Goal: Check status: Check status

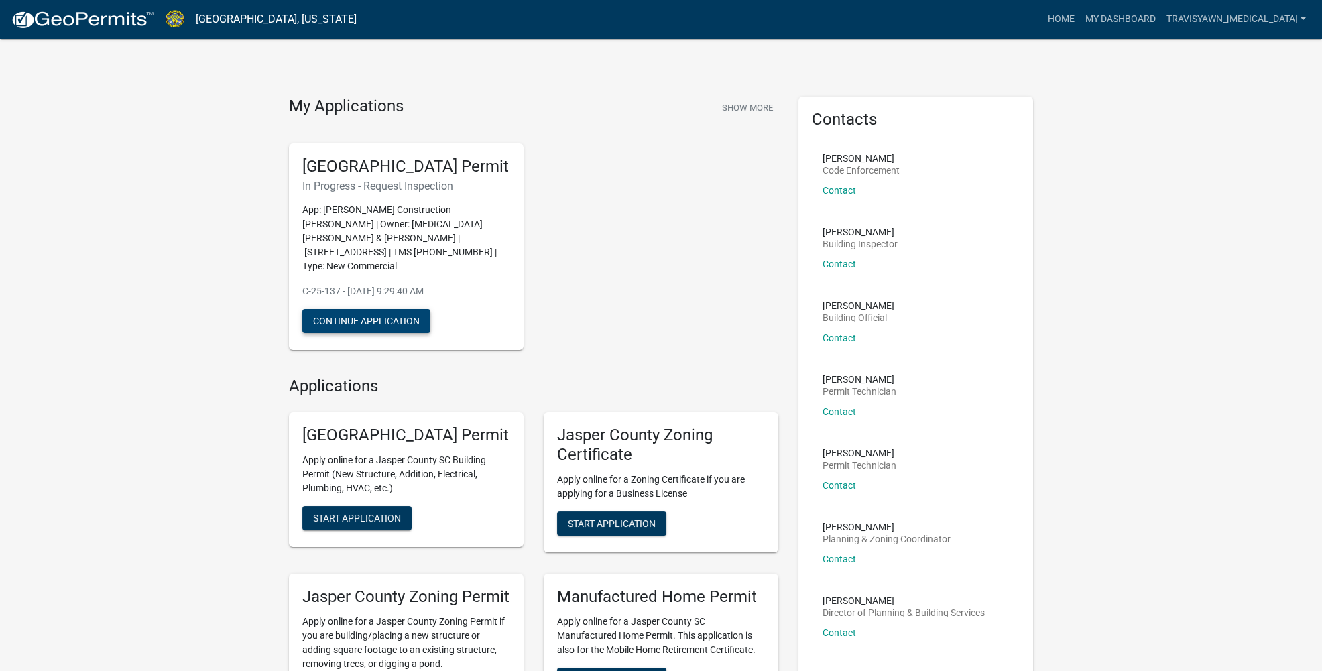
click at [411, 315] on button "Continue Application" at bounding box center [366, 321] width 128 height 24
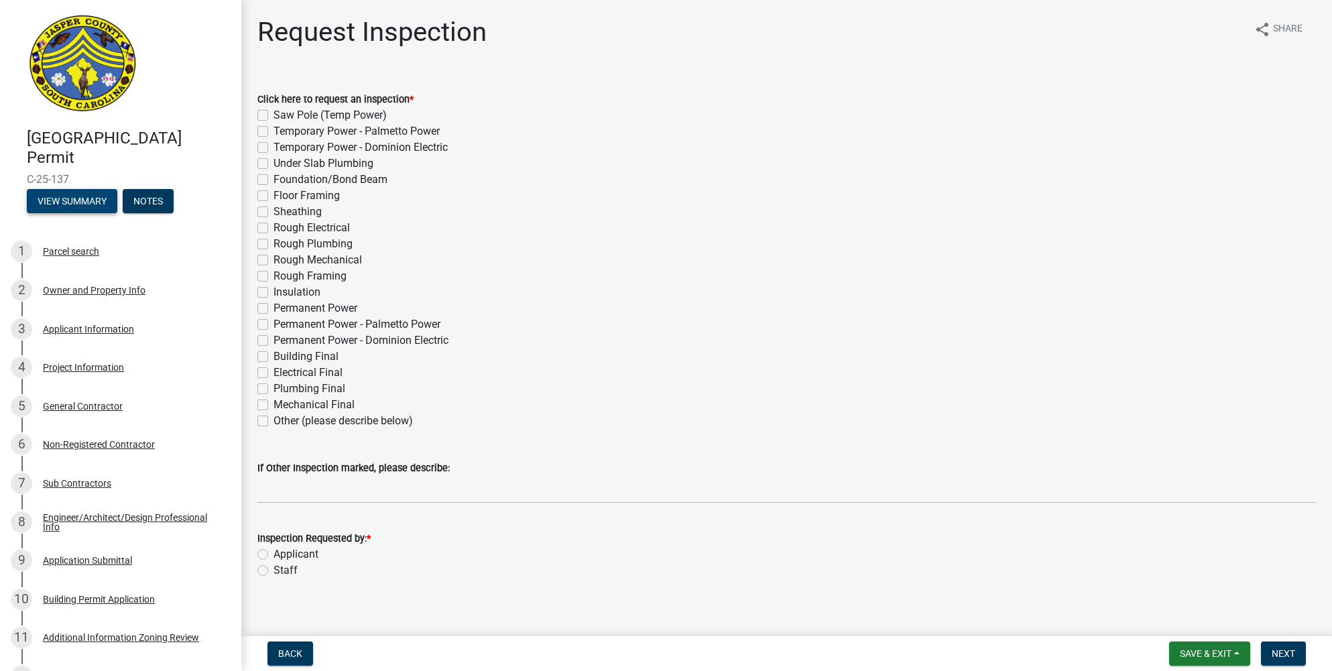
click at [72, 198] on button "View Summary" at bounding box center [72, 201] width 90 height 24
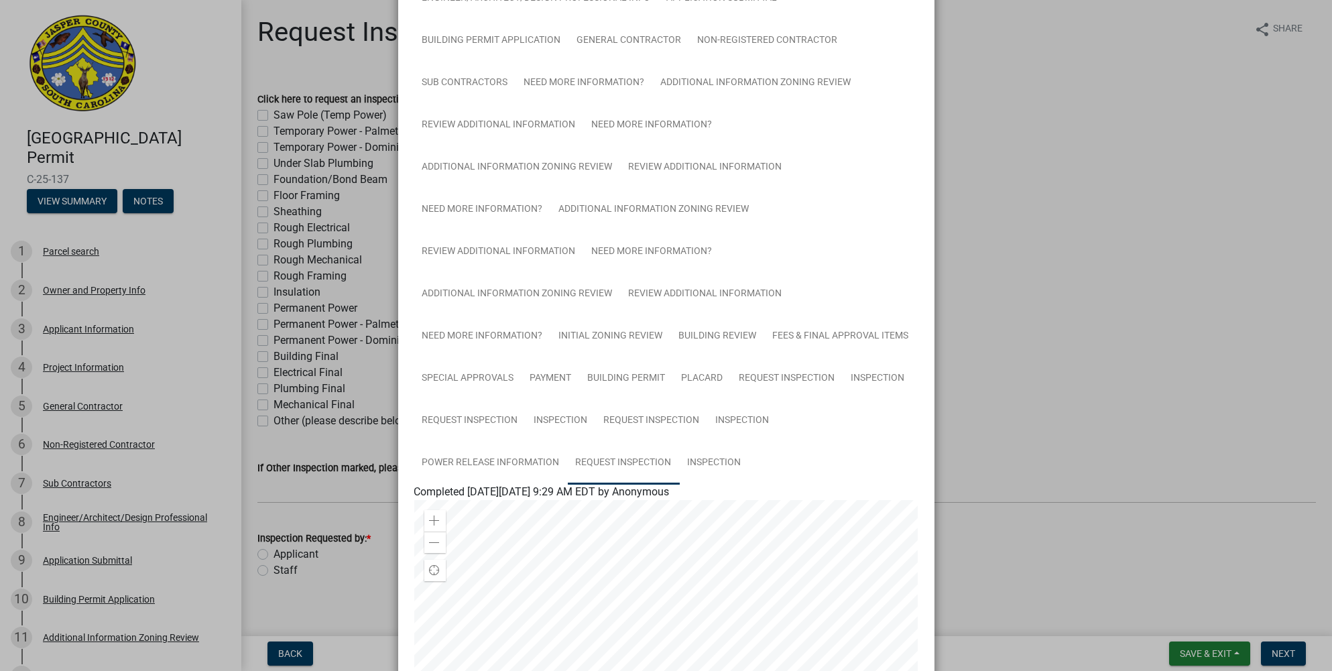
scroll to position [201, 0]
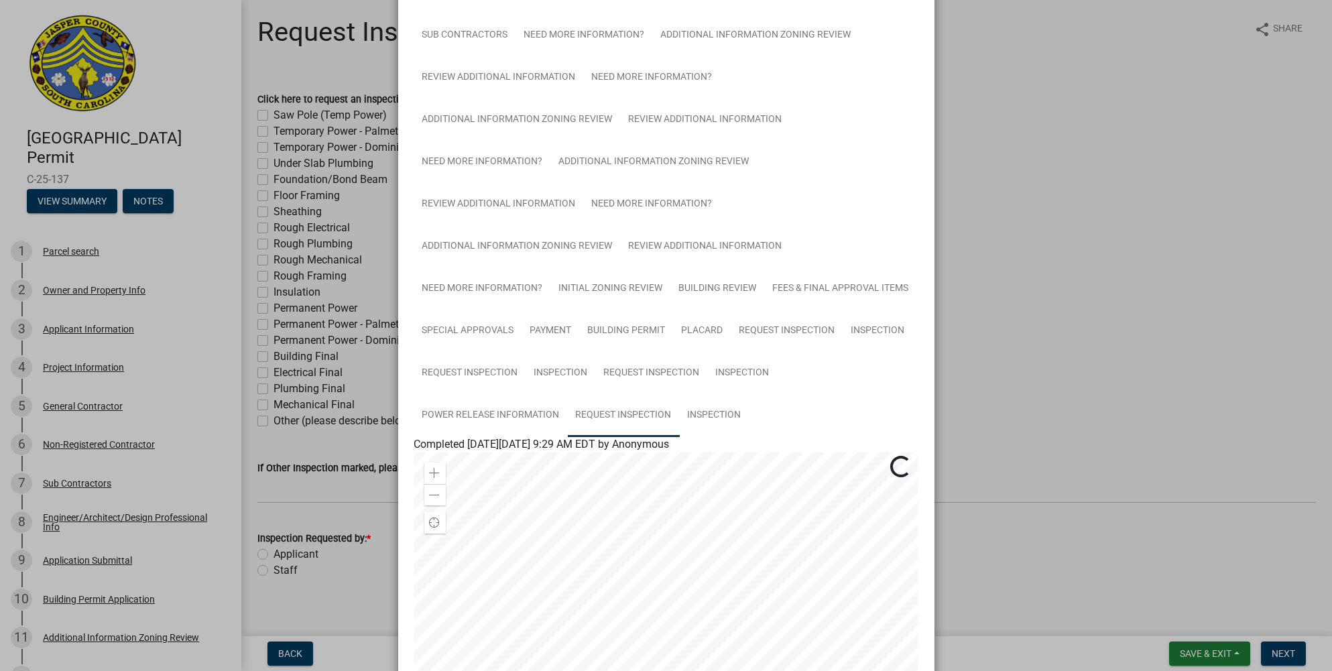
click at [641, 413] on link "Request Inspection" at bounding box center [624, 415] width 112 height 43
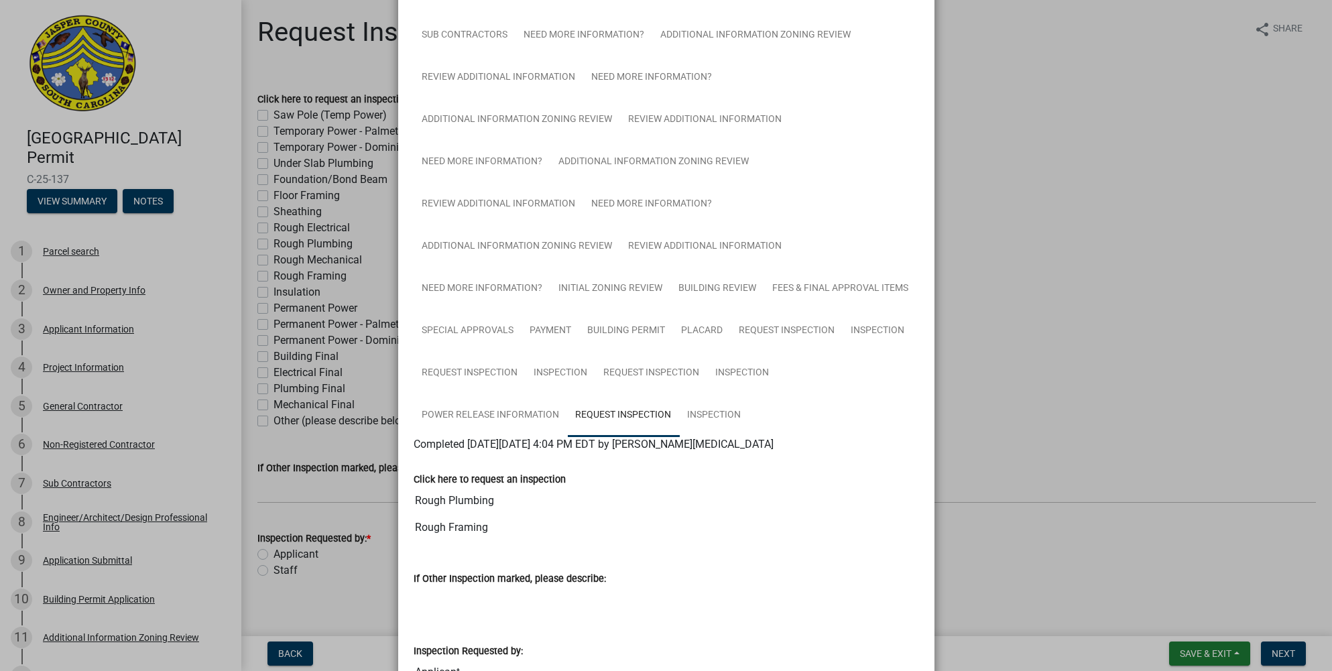
scroll to position [325, 0]
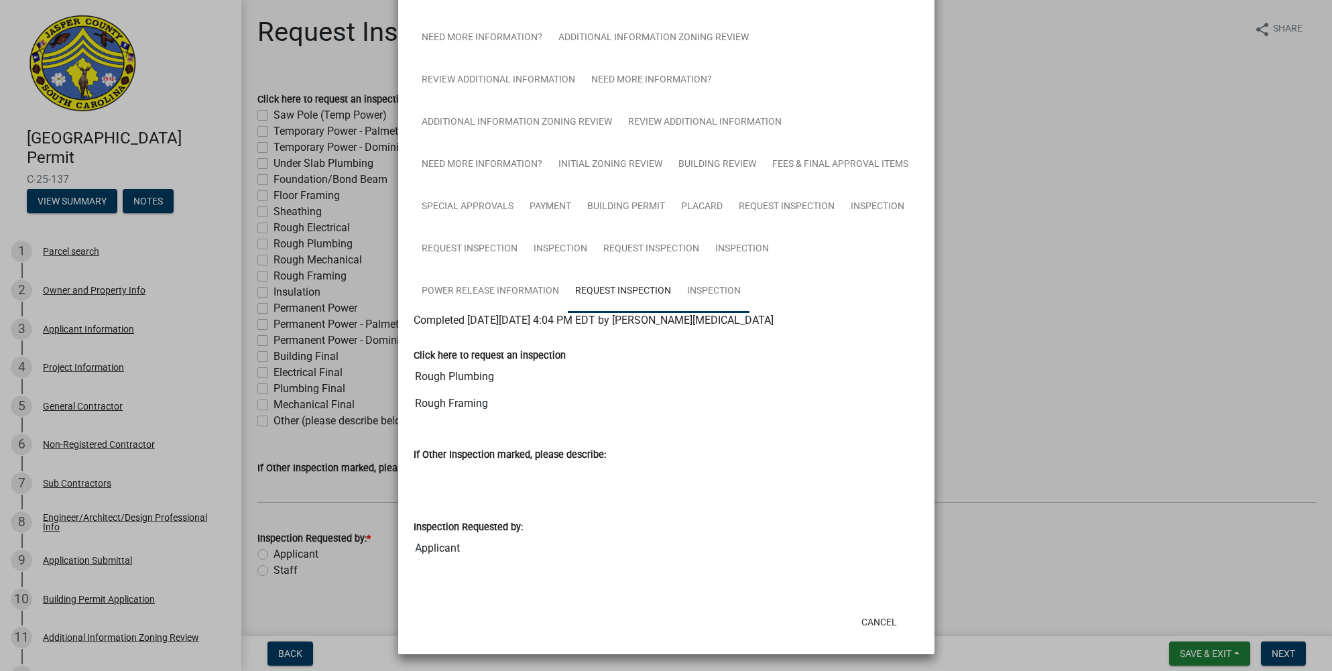
click at [707, 294] on link "Inspection" at bounding box center [715, 291] width 70 height 43
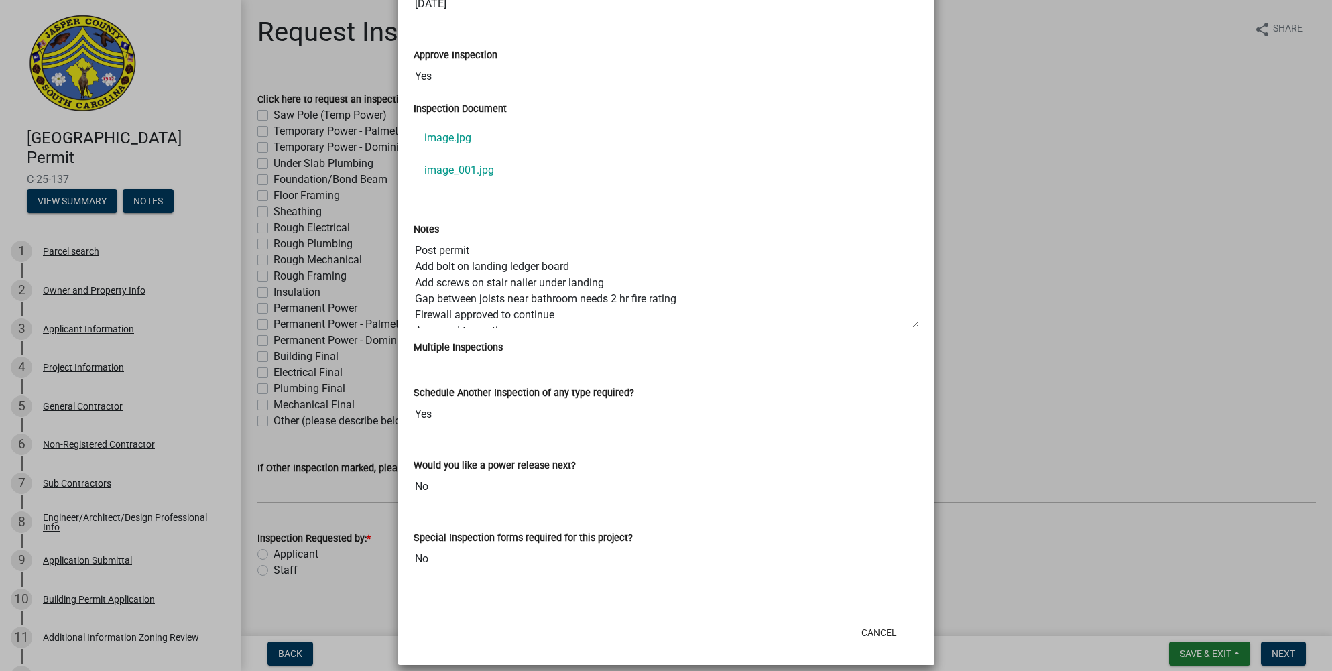
scroll to position [1083, 0]
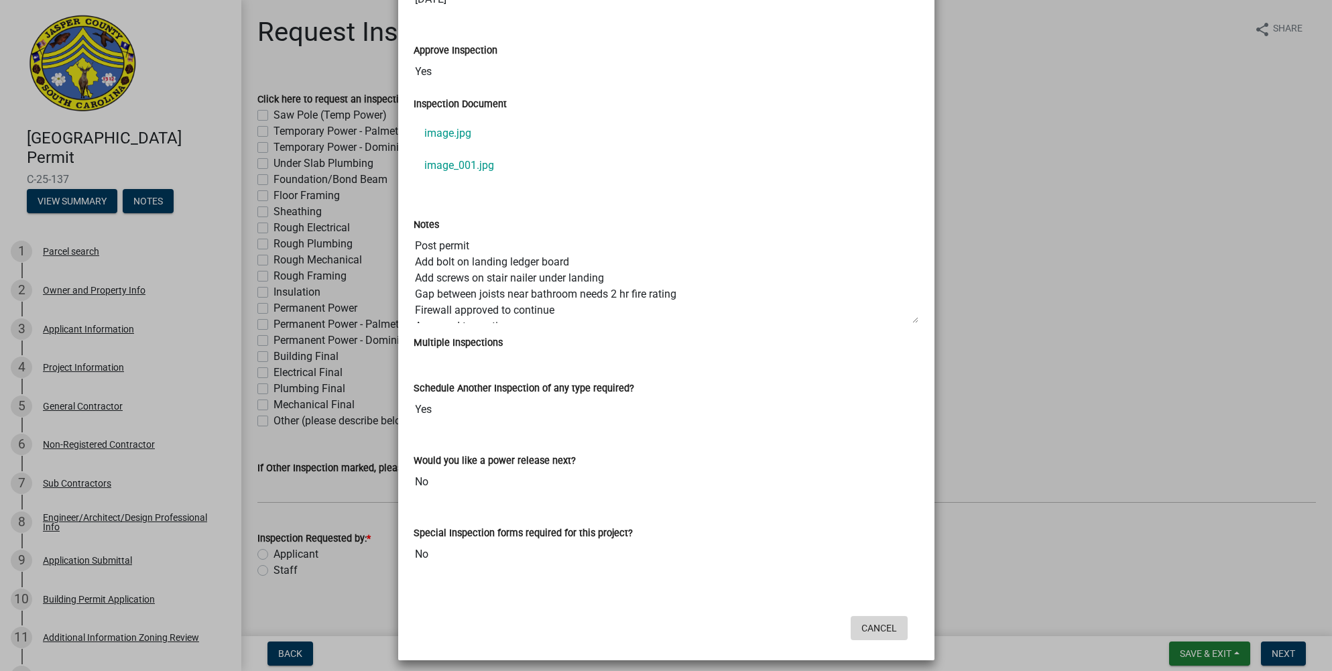
drag, startPoint x: 876, startPoint y: 623, endPoint x: 633, endPoint y: 578, distance: 246.6
click at [876, 623] on button "Cancel" at bounding box center [878, 628] width 57 height 24
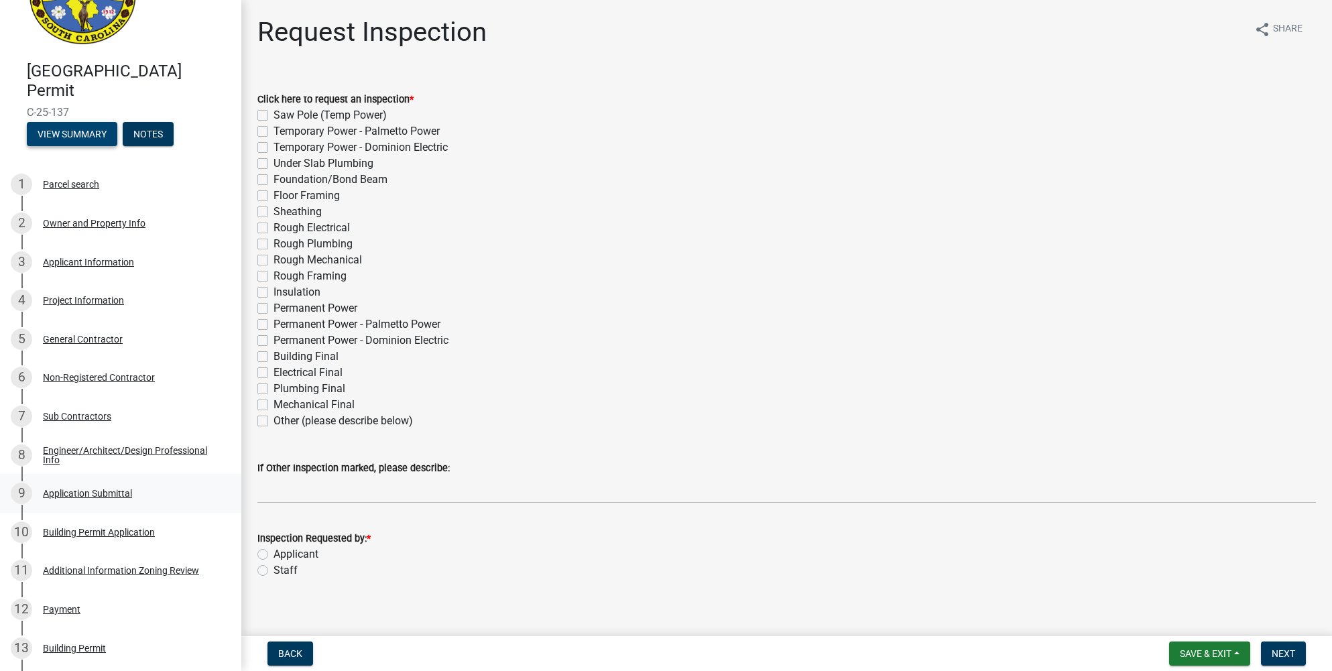
scroll to position [65, 0]
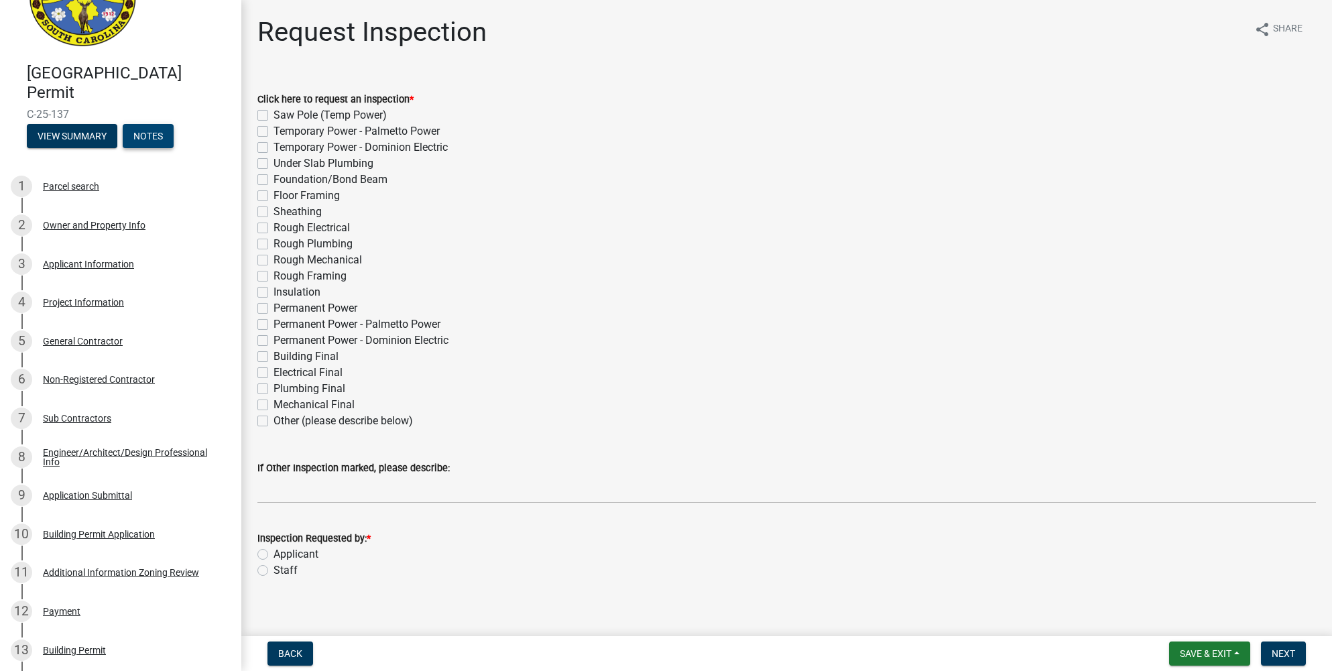
click at [169, 136] on button "Notes" at bounding box center [148, 136] width 51 height 24
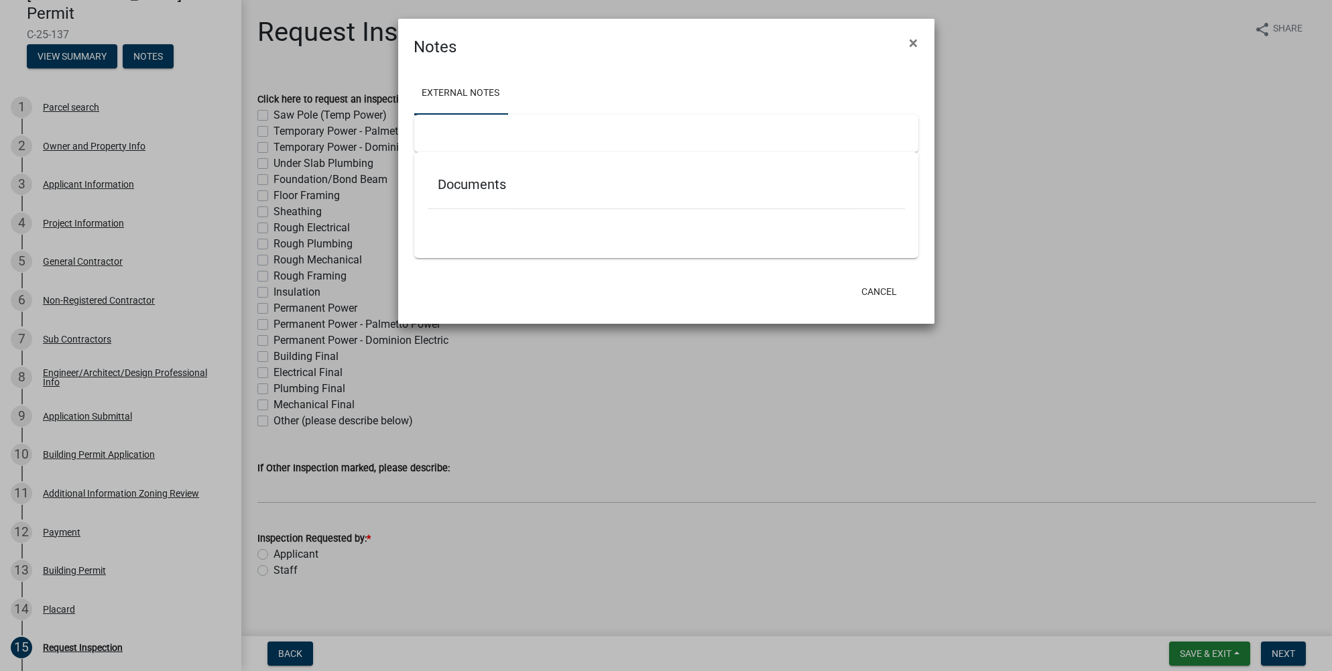
click at [466, 183] on h5 "Documents" at bounding box center [666, 184] width 456 height 16
click at [466, 224] on ul at bounding box center [666, 228] width 477 height 11
click at [884, 290] on button "Cancel" at bounding box center [878, 291] width 57 height 24
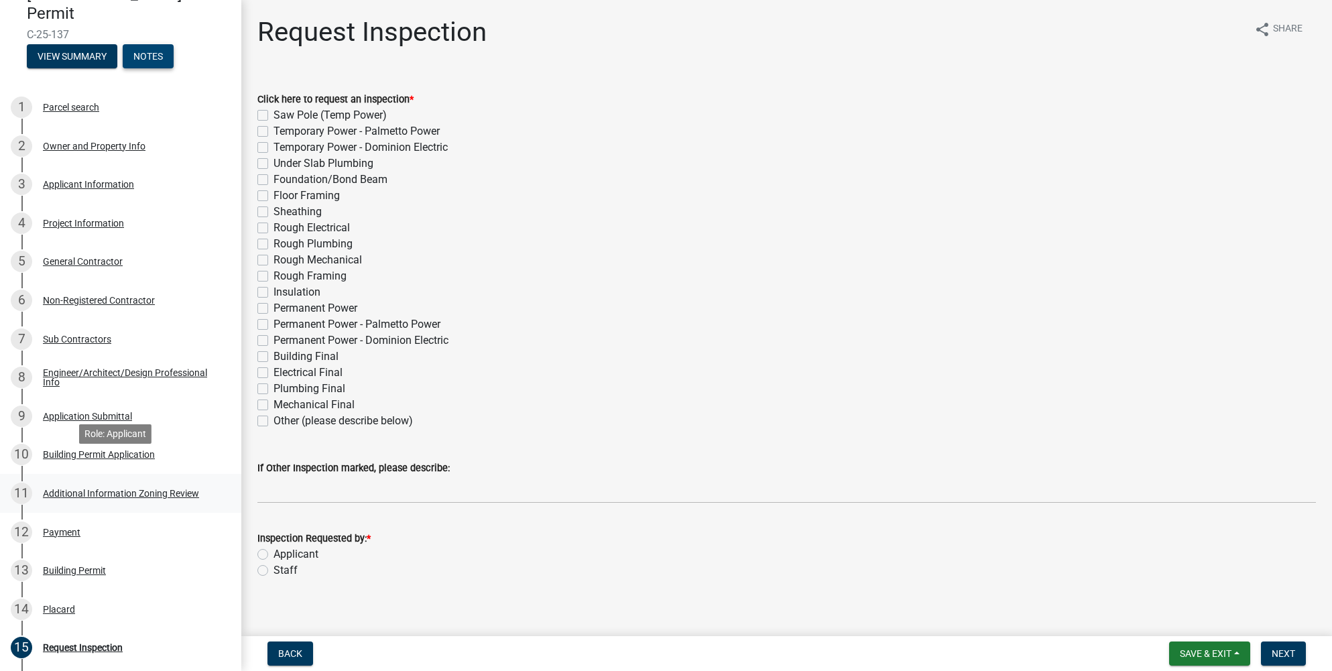
scroll to position [254, 0]
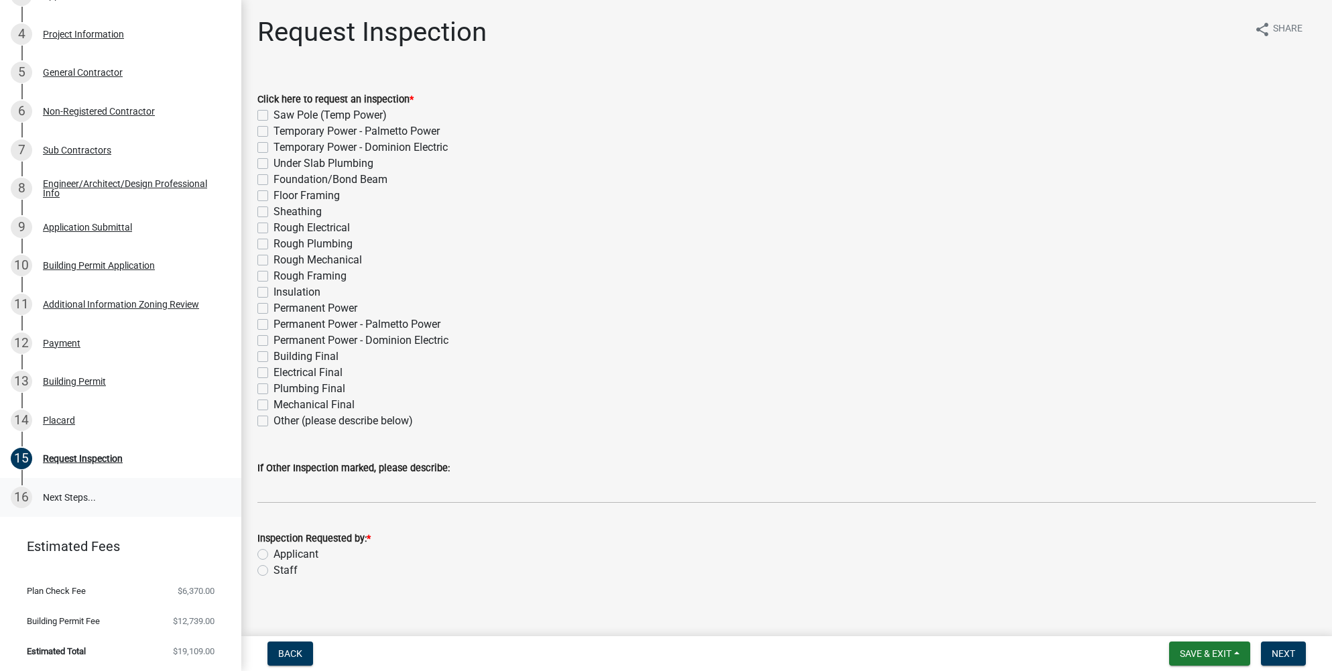
click at [94, 496] on link "16 Next Steps..." at bounding box center [120, 497] width 241 height 39
click at [76, 491] on link "16 Next Steps..." at bounding box center [120, 497] width 241 height 39
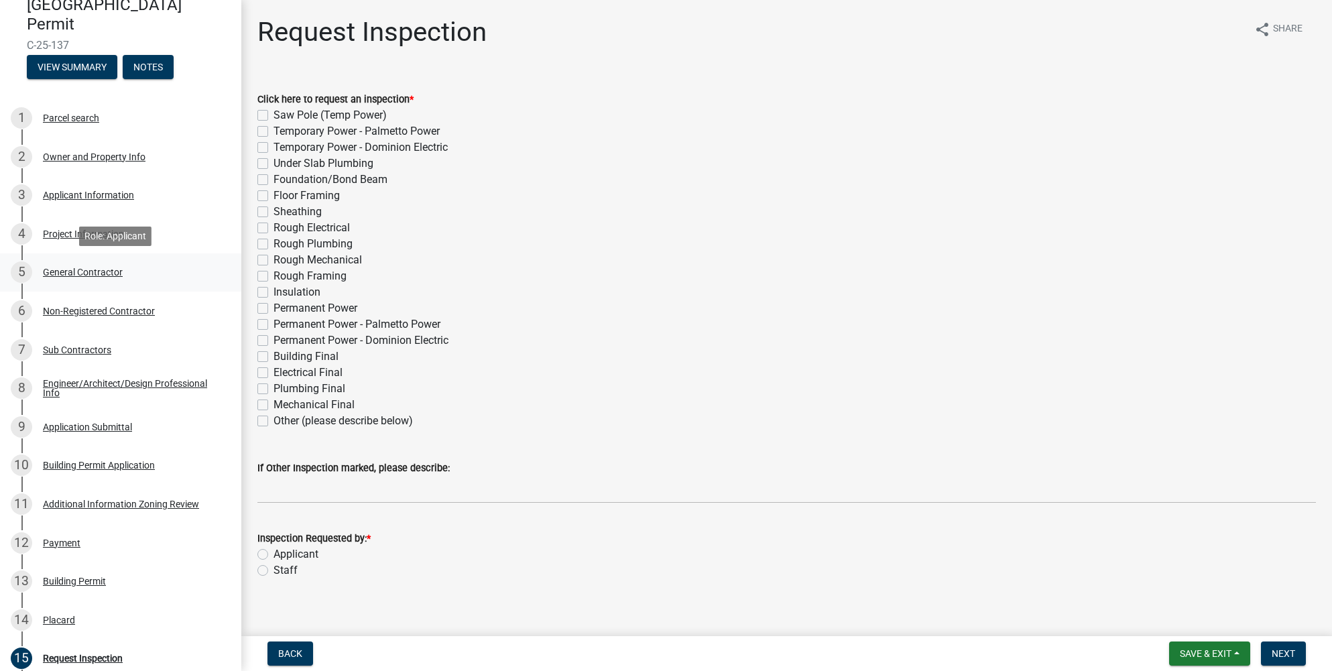
scroll to position [53, 0]
